Goal: Information Seeking & Learning: Learn about a topic

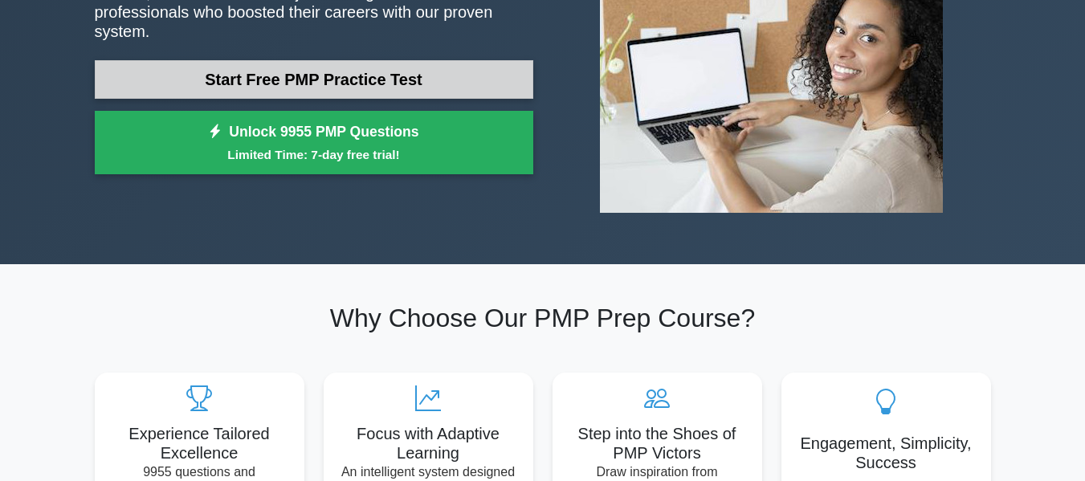
click at [373, 84] on link "Start Free PMP Practice Test" at bounding box center [314, 79] width 439 height 39
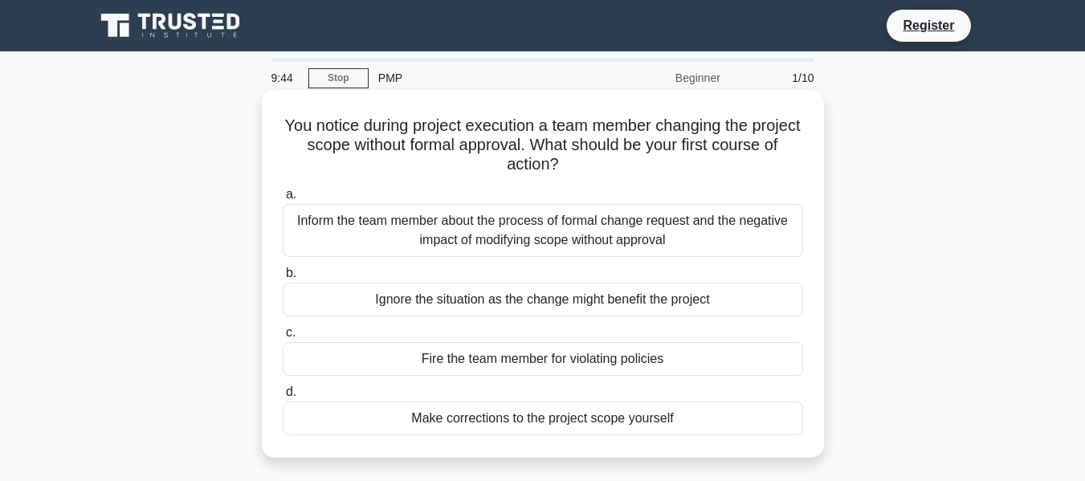
click at [608, 239] on div "Inform the team member about the process of formal change request and the negat…" at bounding box center [543, 230] width 520 height 53
click at [283, 200] on input "a. Inform the team member about the process of formal change request and the ne…" at bounding box center [283, 195] width 0 height 10
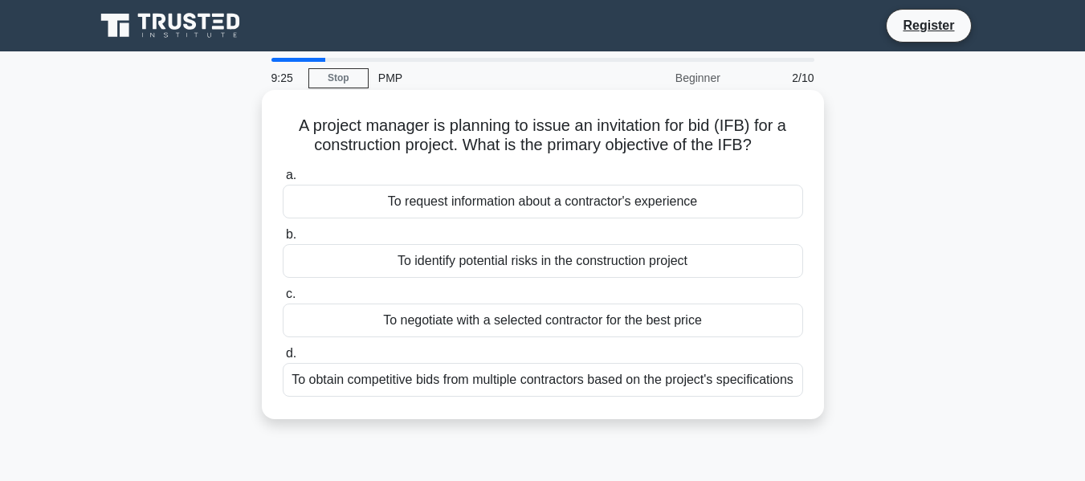
click at [609, 388] on div "To obtain competitive bids from multiple contractors based on the project's spe…" at bounding box center [543, 380] width 520 height 34
click at [283, 359] on input "d. To obtain competitive bids from multiple contractors based on the project's …" at bounding box center [283, 354] width 0 height 10
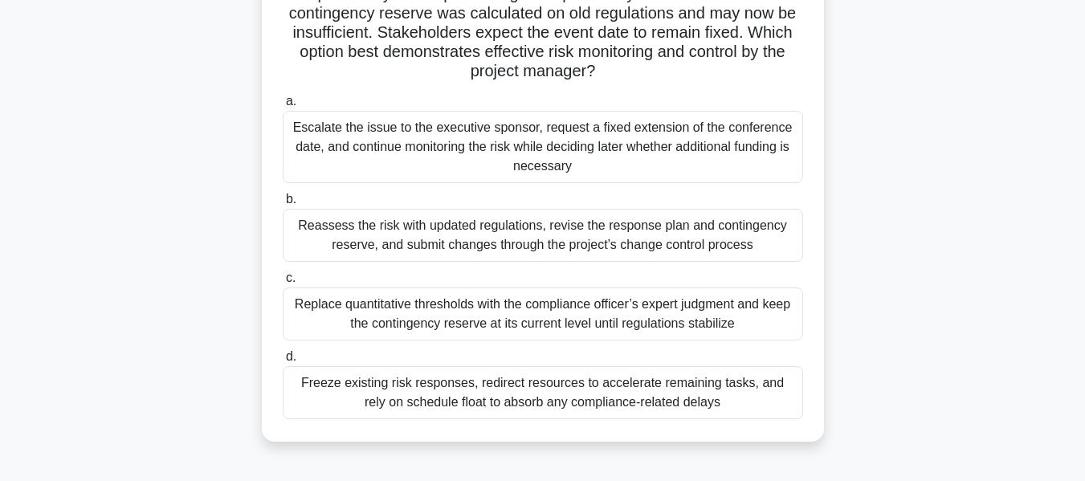
scroll to position [161, 0]
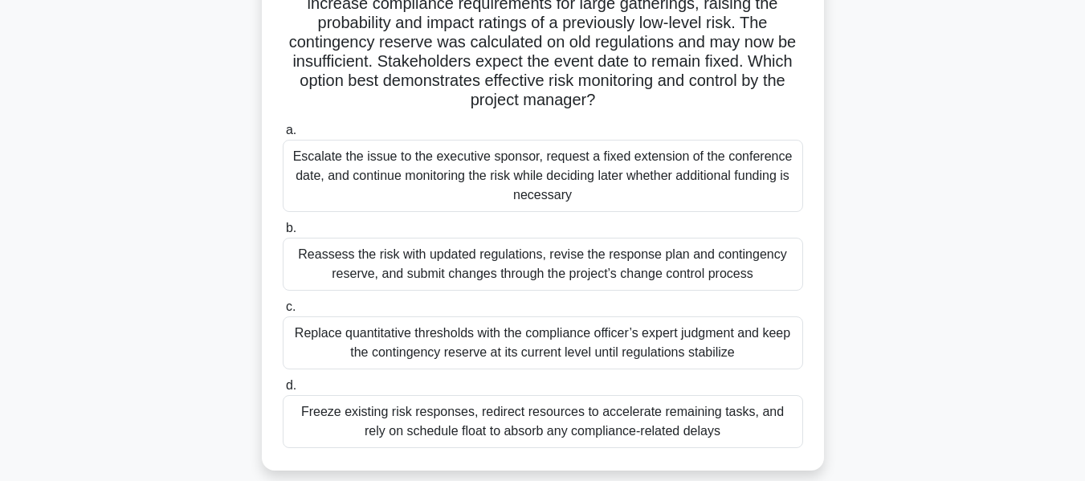
click at [513, 272] on div "Reassess the risk with updated regulations, revise the response plan and contin…" at bounding box center [543, 264] width 520 height 53
click at [283, 234] on input "b. Reassess the risk with updated regulations, revise the response plan and con…" at bounding box center [283, 228] width 0 height 10
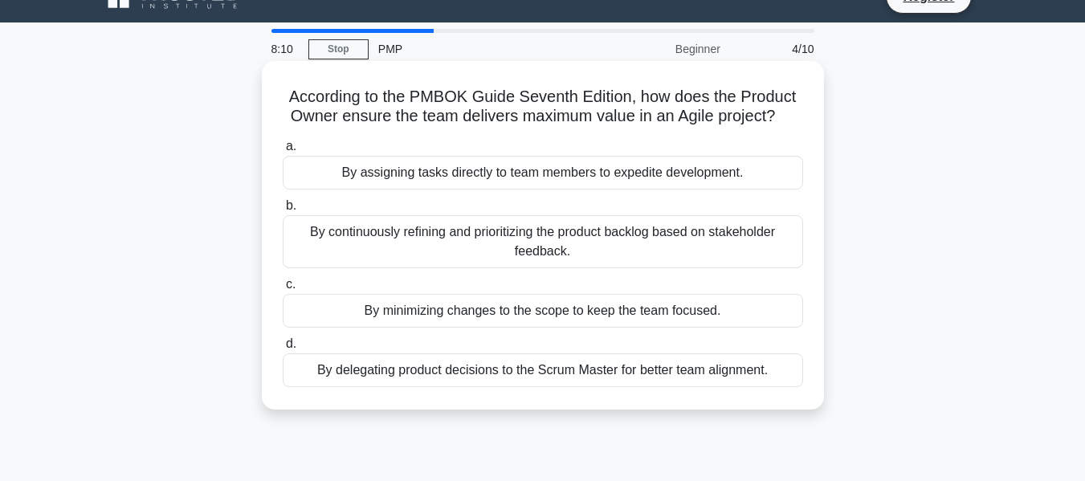
scroll to position [0, 0]
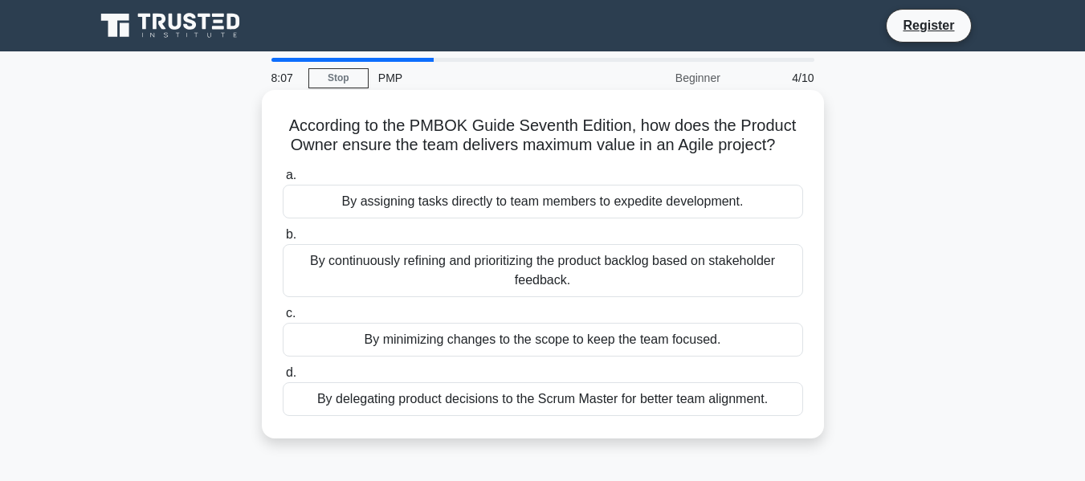
click at [582, 282] on div "By continuously refining and prioritizing the product backlog based on stakehol…" at bounding box center [543, 270] width 520 height 53
click at [283, 240] on input "b. By continuously refining and prioritizing the product backlog based on stake…" at bounding box center [283, 235] width 0 height 10
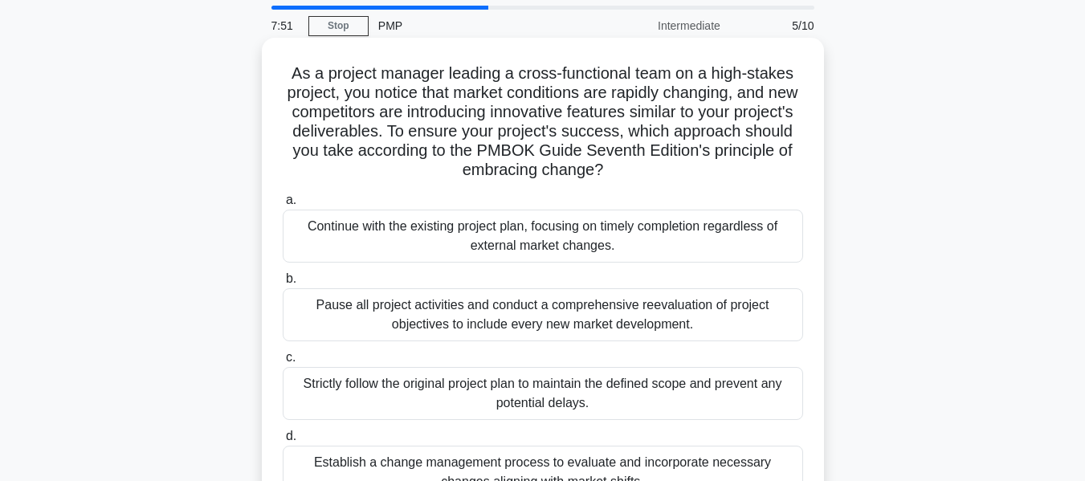
scroll to position [80, 0]
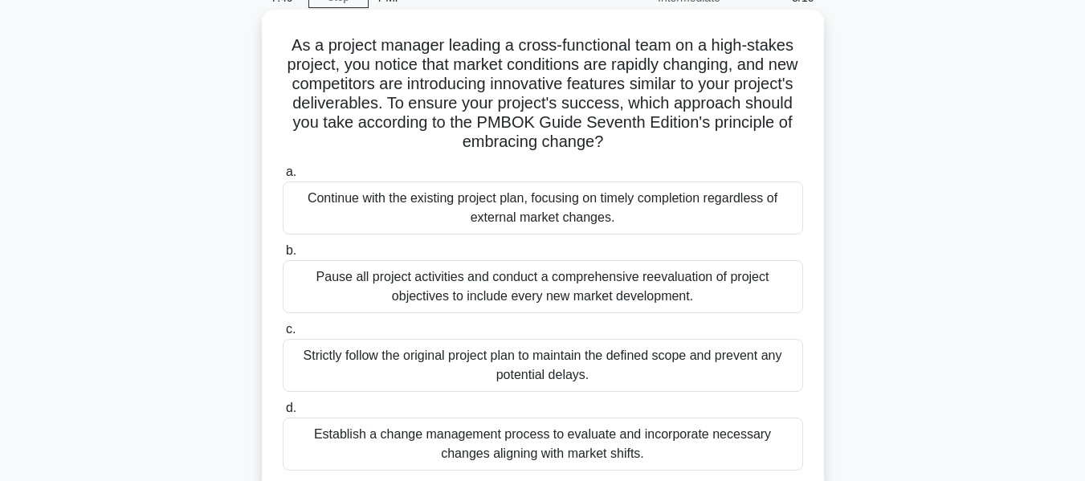
click at [496, 289] on div "Pause all project activities and conduct a comprehensive reevaluation of projec…" at bounding box center [543, 286] width 520 height 53
click at [283, 256] on input "b. Pause all project activities and conduct a comprehensive reevaluation of pro…" at bounding box center [283, 251] width 0 height 10
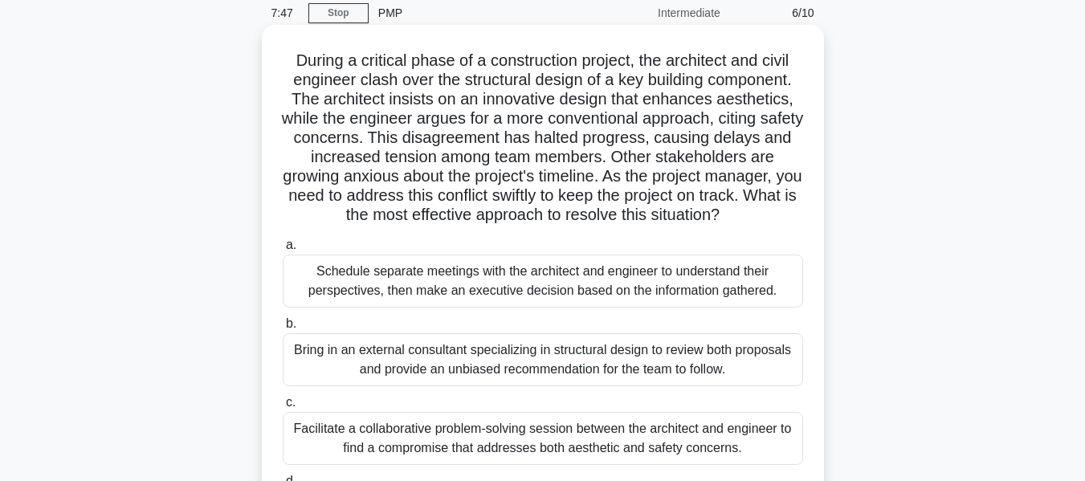
click at [504, 250] on label "a. Schedule separate meetings with the architect and engineer to understand the…" at bounding box center [543, 271] width 520 height 72
click at [283, 250] on input "a. Schedule separate meetings with the architect and engineer to understand the…" at bounding box center [283, 245] width 0 height 10
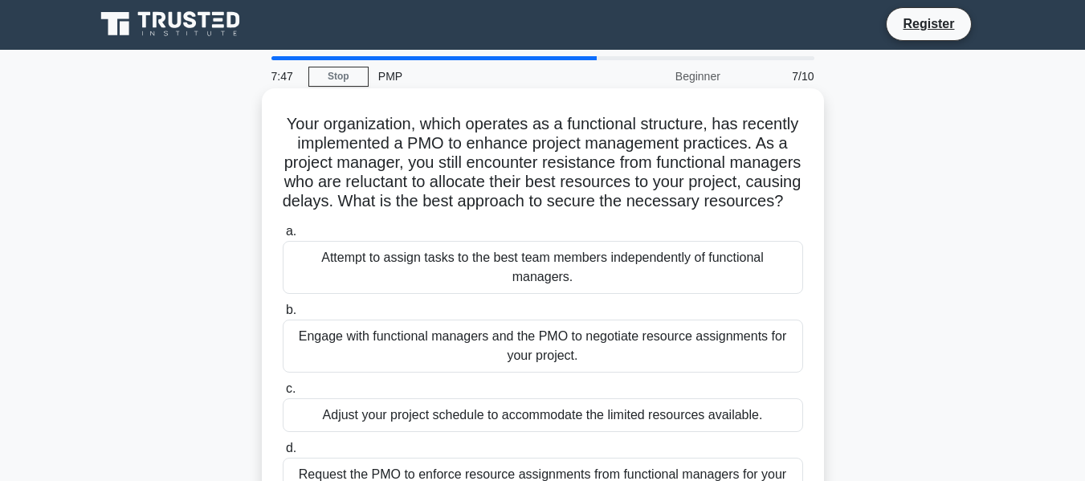
scroll to position [0, 0]
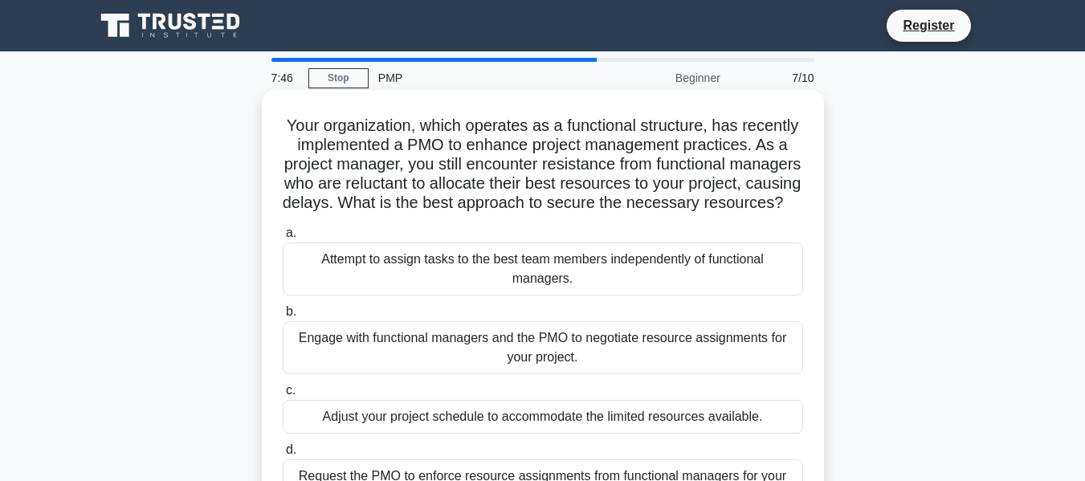
click at [499, 279] on div "Attempt to assign tasks to the best team members independently of functional ma…" at bounding box center [543, 269] width 520 height 53
click at [283, 239] on input "a. Attempt to assign tasks to the best team members independently of functional…" at bounding box center [283, 233] width 0 height 10
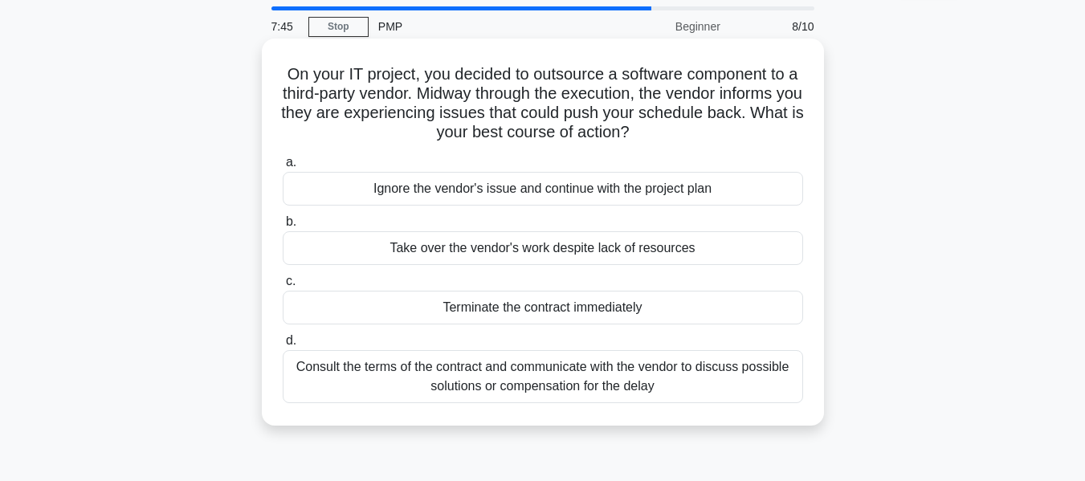
scroll to position [80, 0]
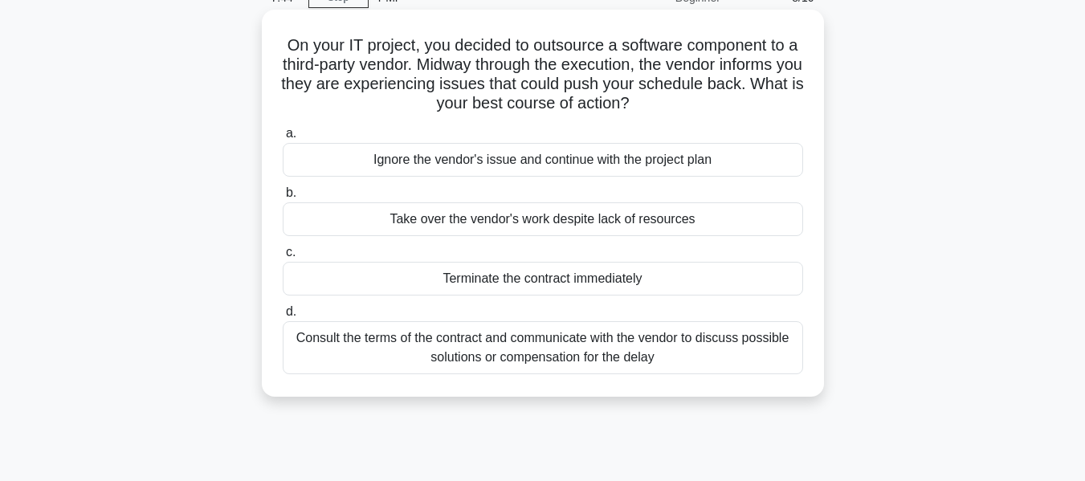
click at [492, 219] on div "Take over the vendor's work despite lack of resources" at bounding box center [543, 219] width 520 height 34
click at [283, 198] on input "b. Take over the vendor's work despite lack of resources" at bounding box center [283, 193] width 0 height 10
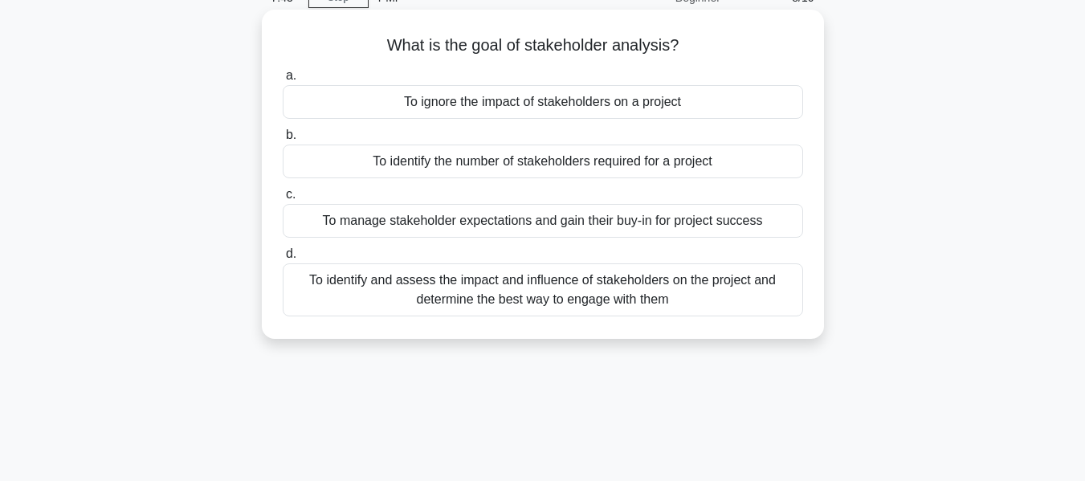
click at [488, 151] on div "To identify the number of stakeholders required for a project" at bounding box center [543, 162] width 520 height 34
click at [283, 141] on input "b. To identify the number of stakeholders required for a project" at bounding box center [283, 135] width 0 height 10
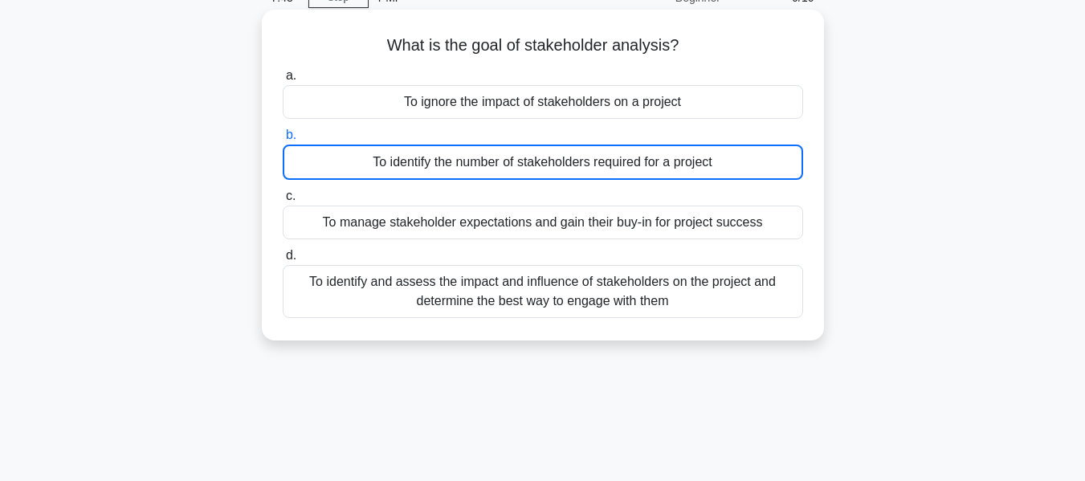
scroll to position [0, 0]
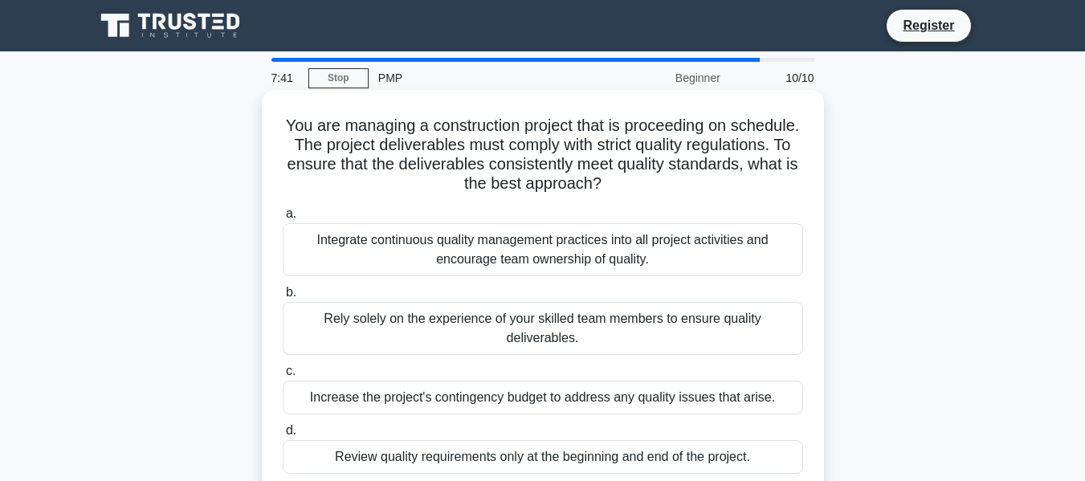
click at [582, 397] on div "Increase the project's contingency budget to address any quality issues that ar…" at bounding box center [543, 398] width 520 height 34
click at [283, 377] on input "c. Increase the project's contingency budget to address any quality issues that…" at bounding box center [283, 371] width 0 height 10
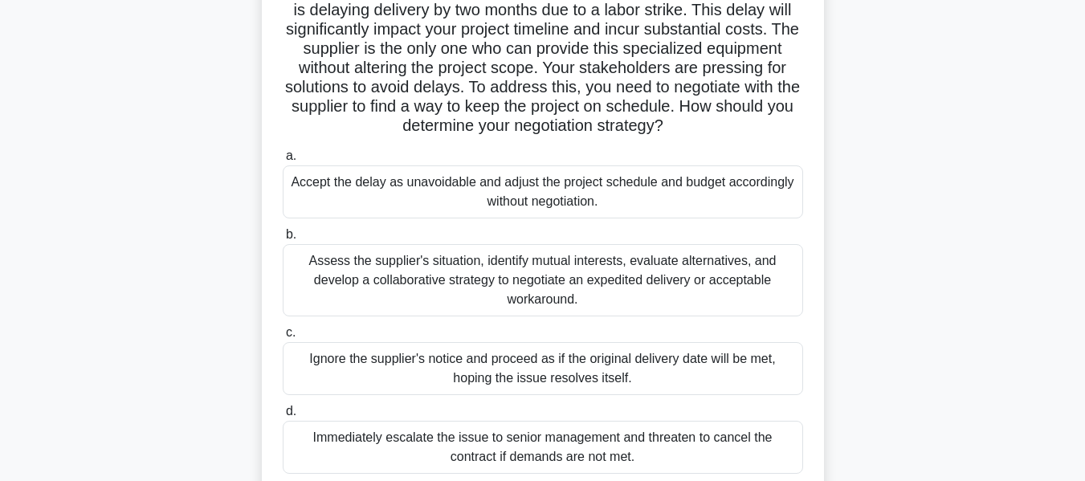
scroll to position [161, 0]
